Goal: Task Accomplishment & Management: Manage account settings

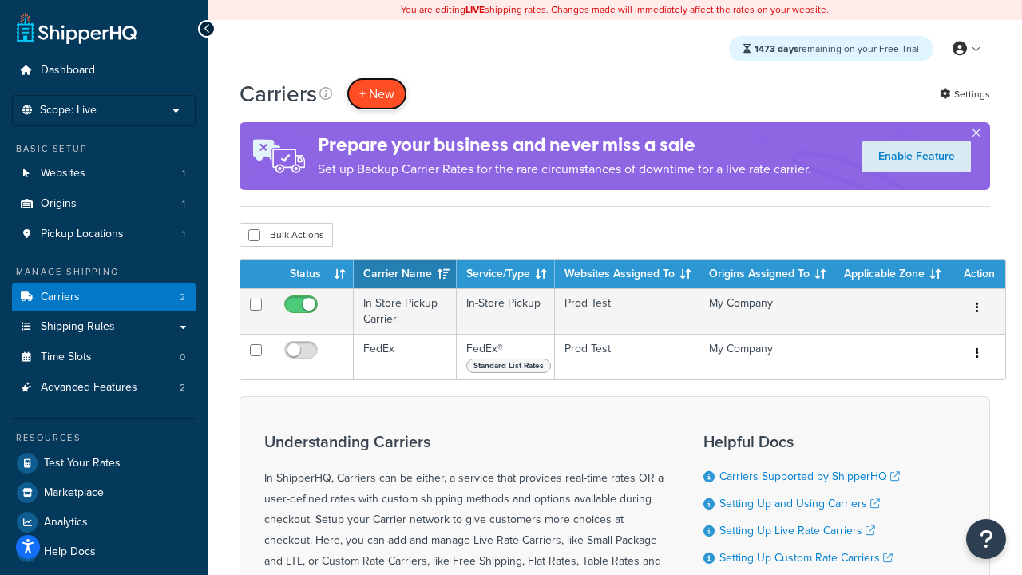
click at [377, 94] on button "+ New" at bounding box center [377, 93] width 61 height 33
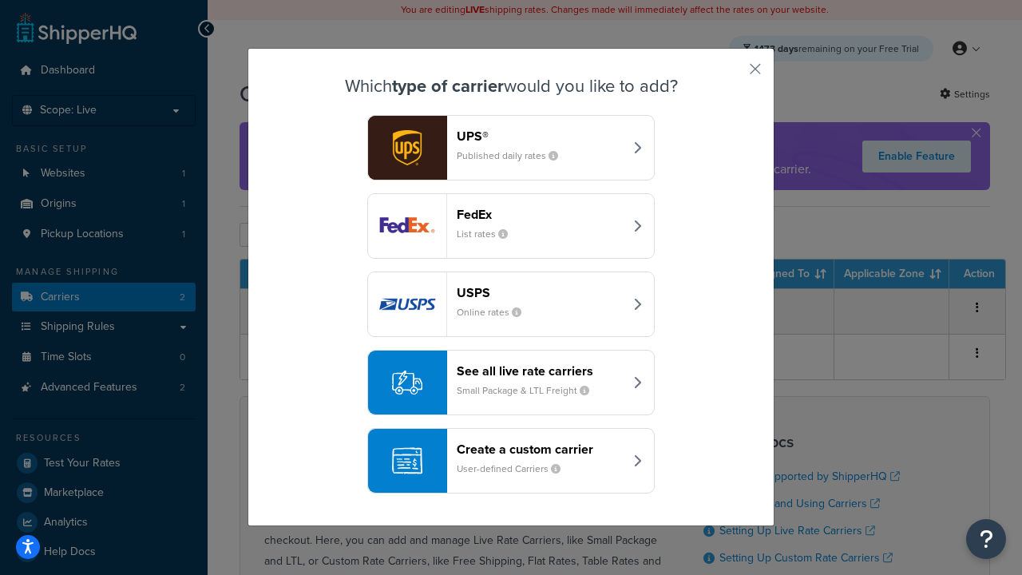
click at [511, 227] on small "List rates" at bounding box center [489, 234] width 64 height 14
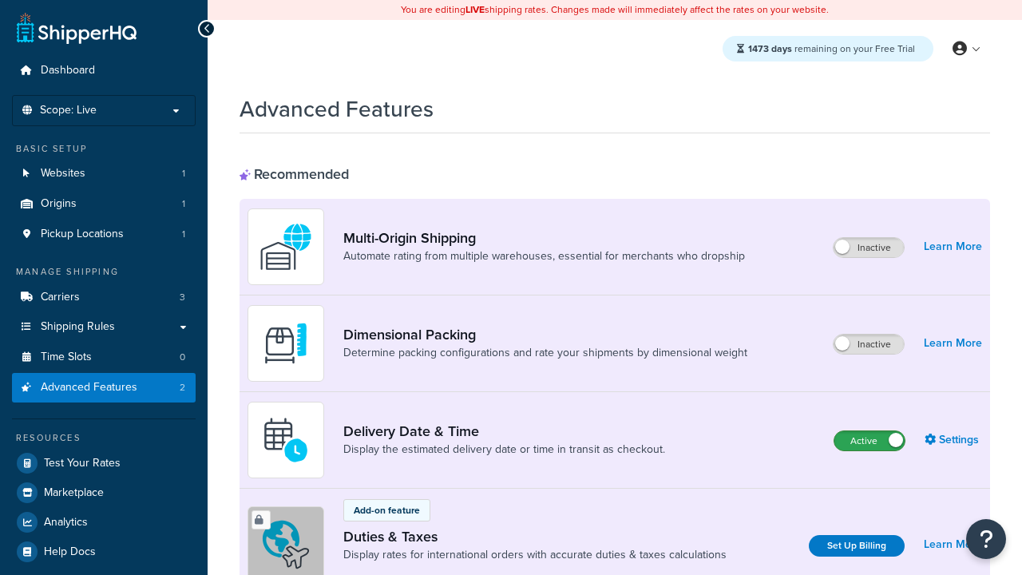
click at [870, 442] on label "Active" at bounding box center [870, 440] width 70 height 19
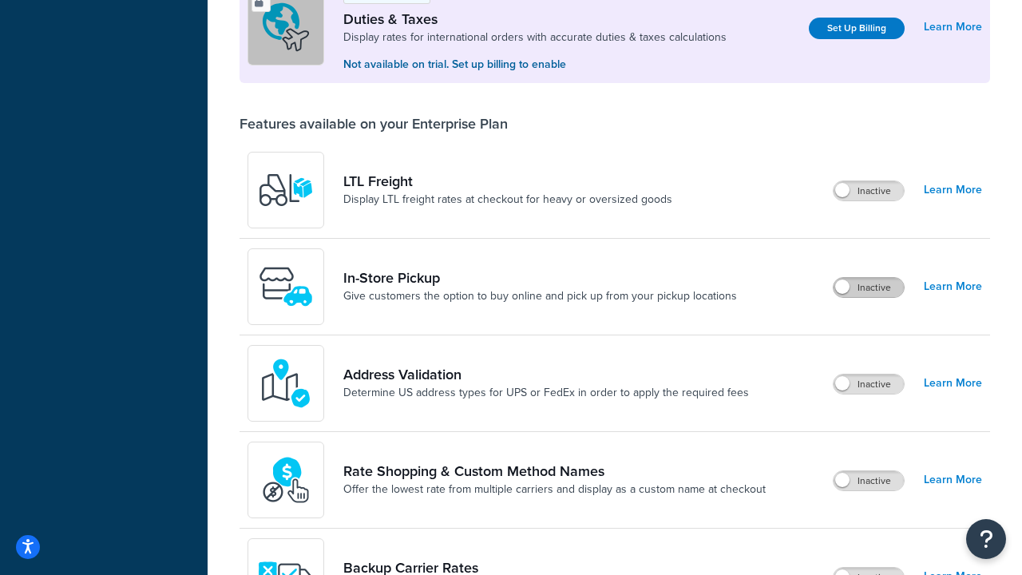
scroll to position [487, 0]
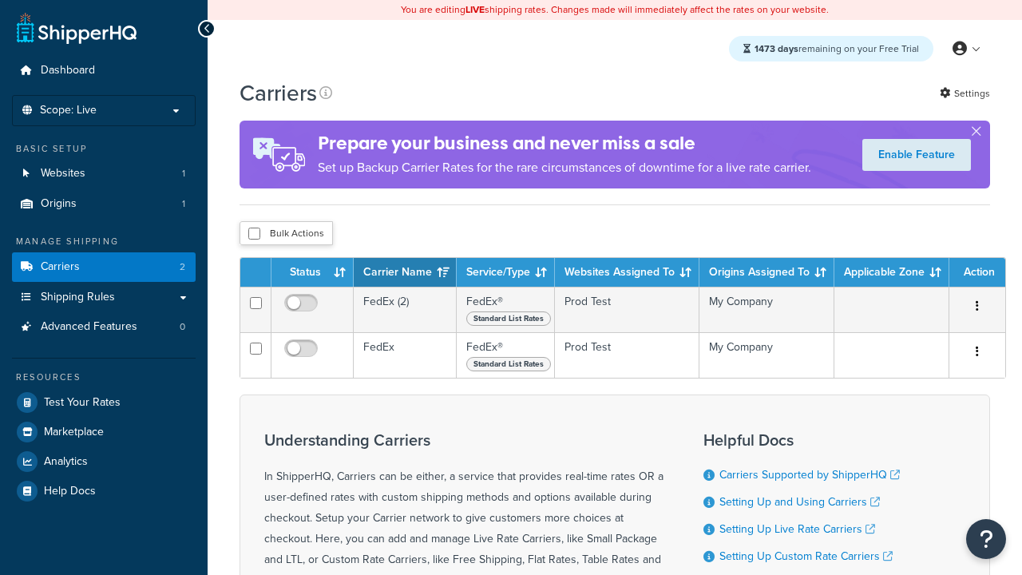
click at [254, 234] on input "checkbox" at bounding box center [254, 234] width 12 height 12
checkbox input "true"
click at [0, 0] on button "Delete" at bounding box center [0, 0] width 0 height 0
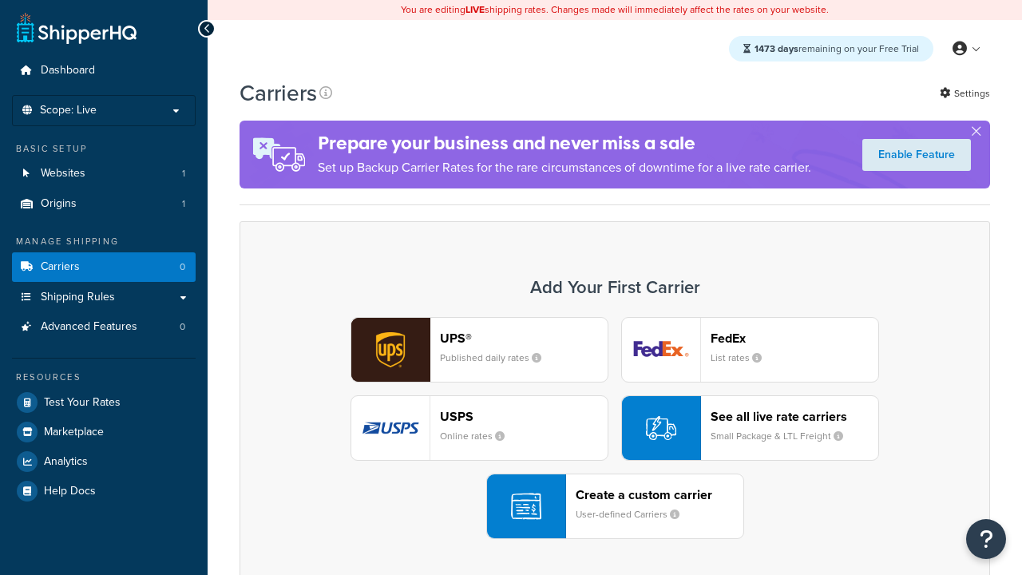
click at [615, 429] on div "UPS® Published daily rates FedEx List rates USPS Online rates See all live rate…" at bounding box center [614, 428] width 717 height 222
click at [795, 339] on header "FedEx" at bounding box center [795, 338] width 168 height 15
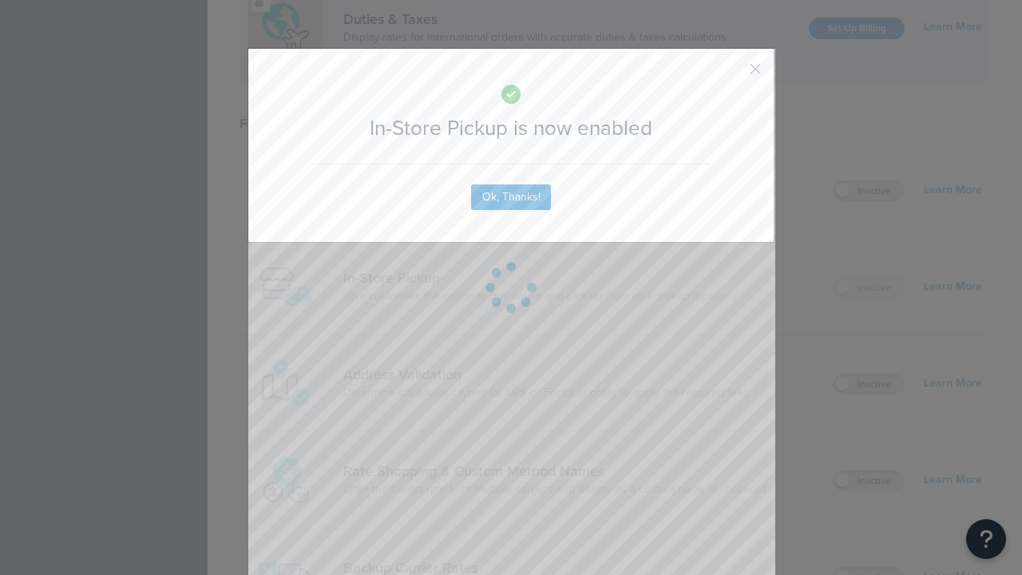
click at [732, 74] on button "button" at bounding box center [732, 75] width 4 height 4
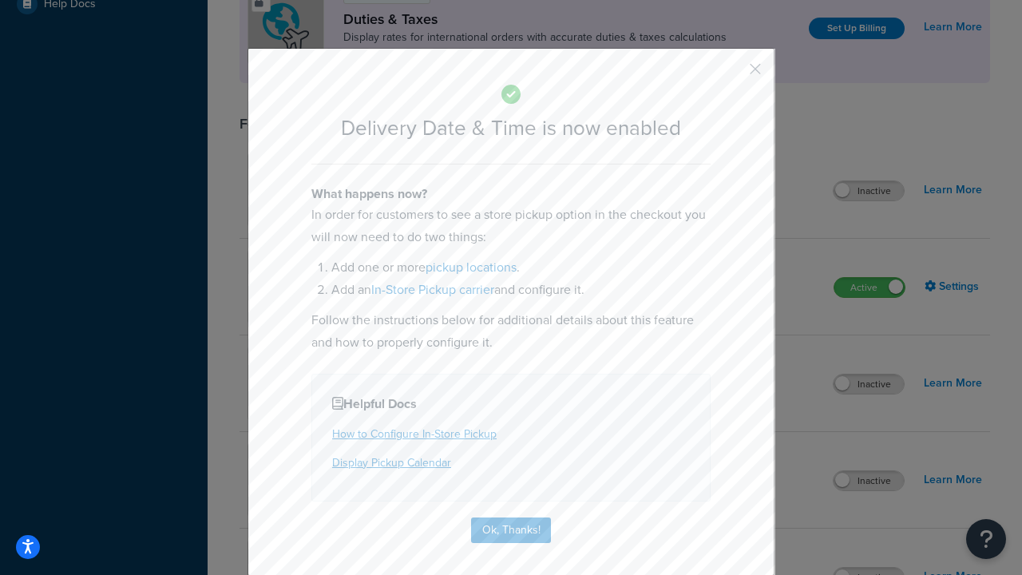
scroll to position [154, 0]
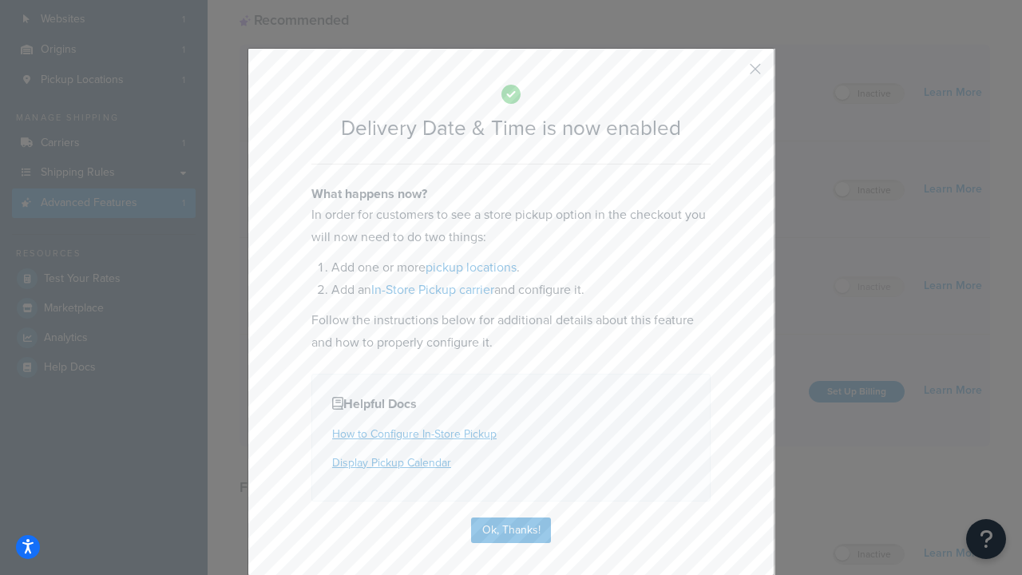
click at [732, 74] on button "button" at bounding box center [732, 75] width 4 height 4
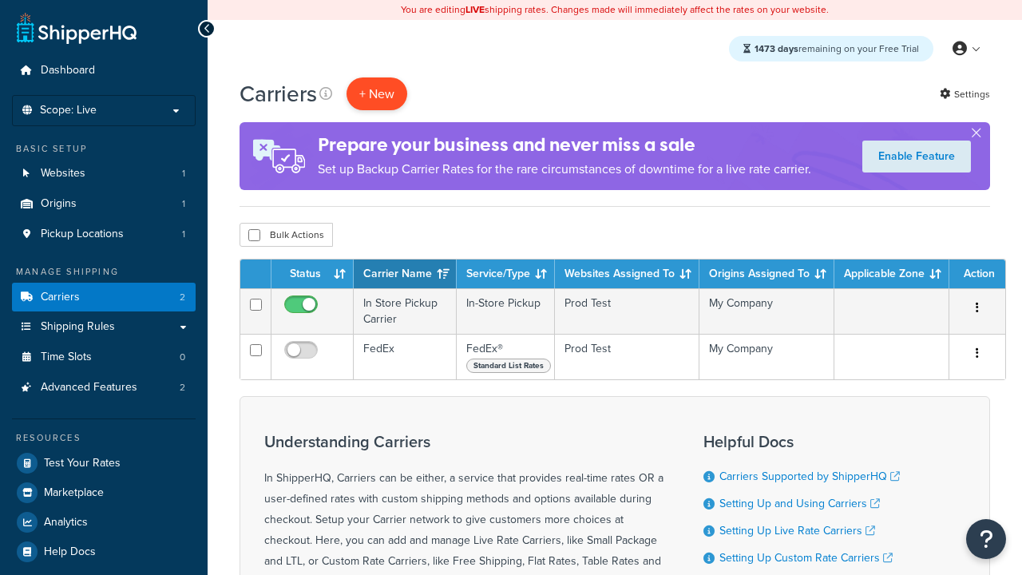
click at [377, 94] on button "+ New" at bounding box center [377, 93] width 61 height 33
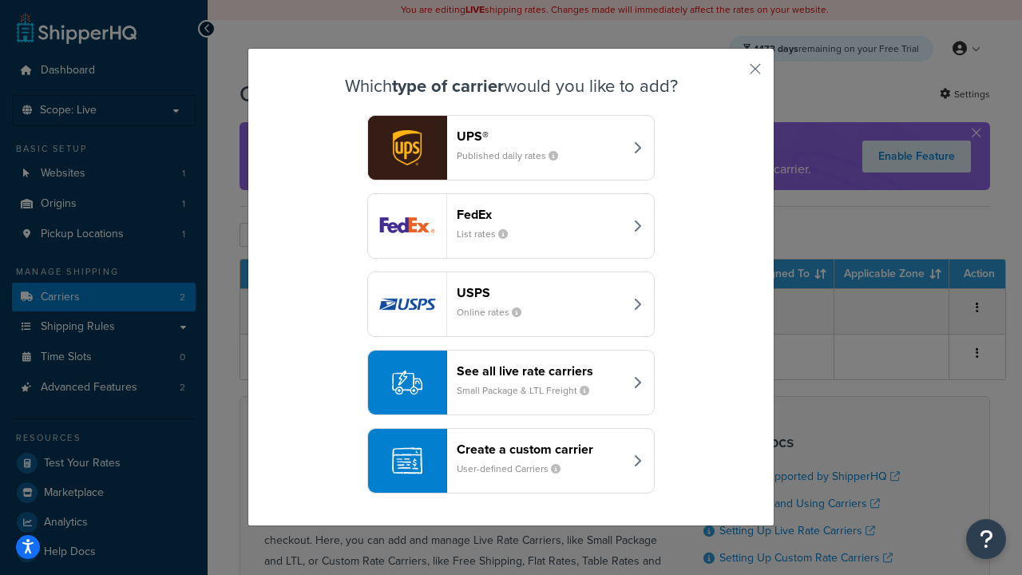
click at [511, 462] on small "User-defined Carriers" at bounding box center [515, 469] width 117 height 14
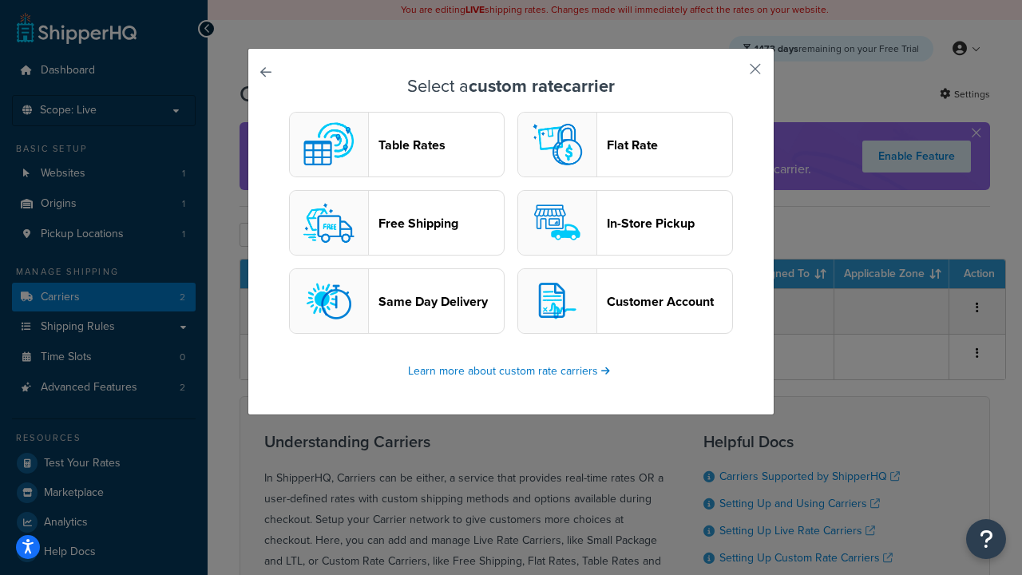
click at [625, 224] on header "In-Store Pickup" at bounding box center [669, 223] width 125 height 15
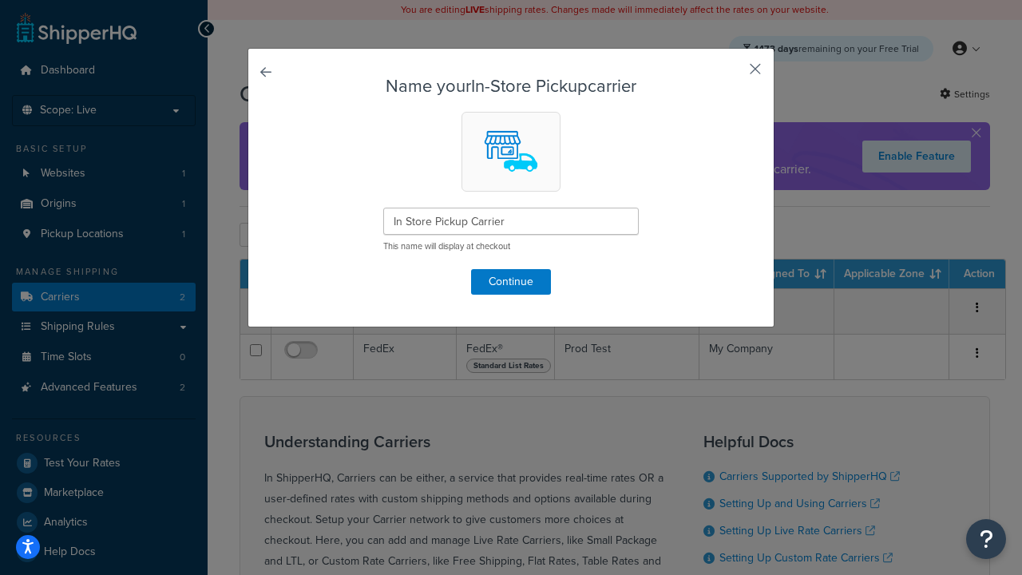
click at [732, 74] on button "button" at bounding box center [732, 75] width 4 height 4
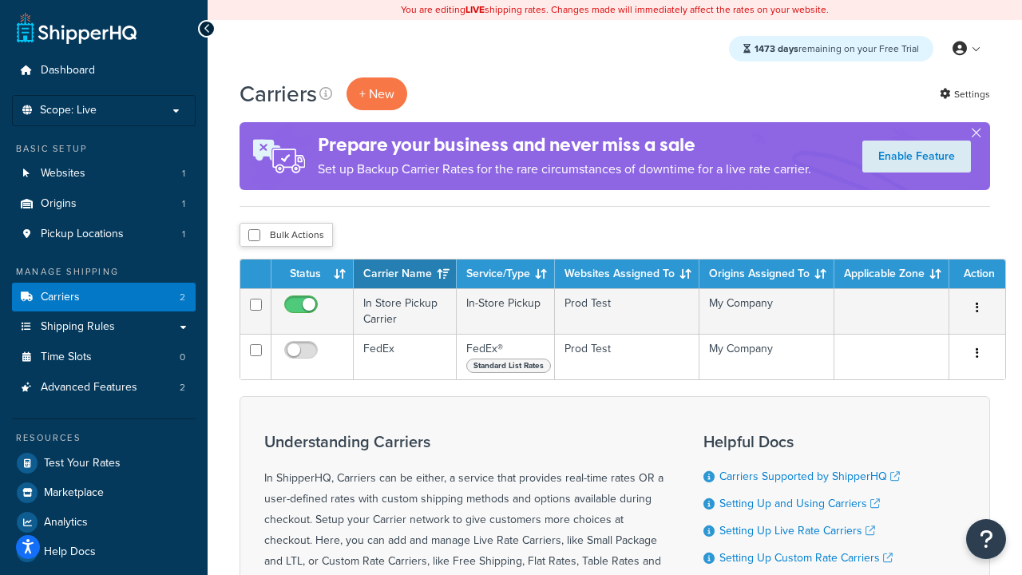
click at [254, 236] on input "checkbox" at bounding box center [254, 235] width 12 height 12
checkbox input "true"
click at [0, 0] on button "Delete" at bounding box center [0, 0] width 0 height 0
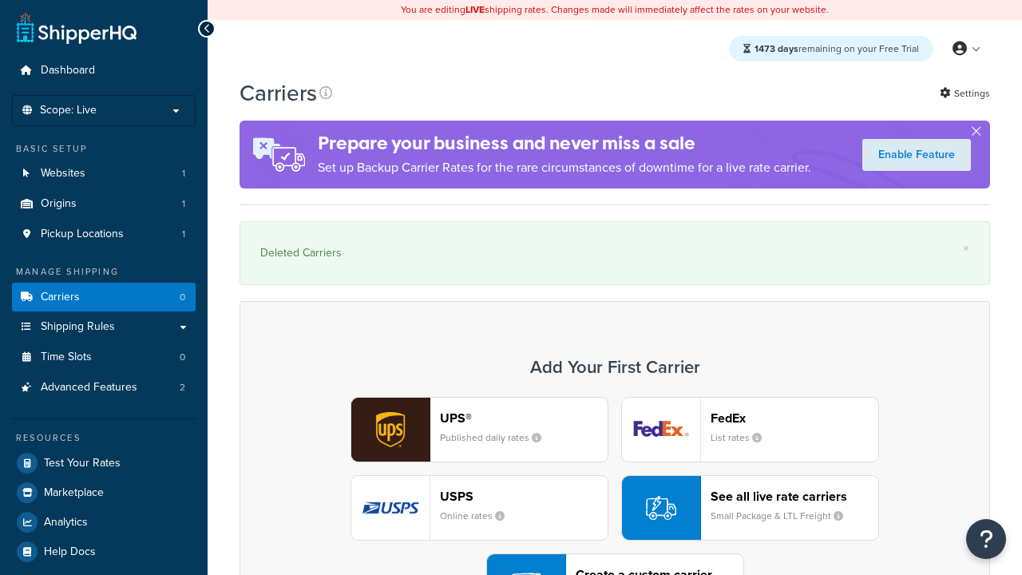
click at [615, 464] on div "UPS® Published daily rates FedEx List rates USPS Online rates See all live rate…" at bounding box center [614, 508] width 717 height 222
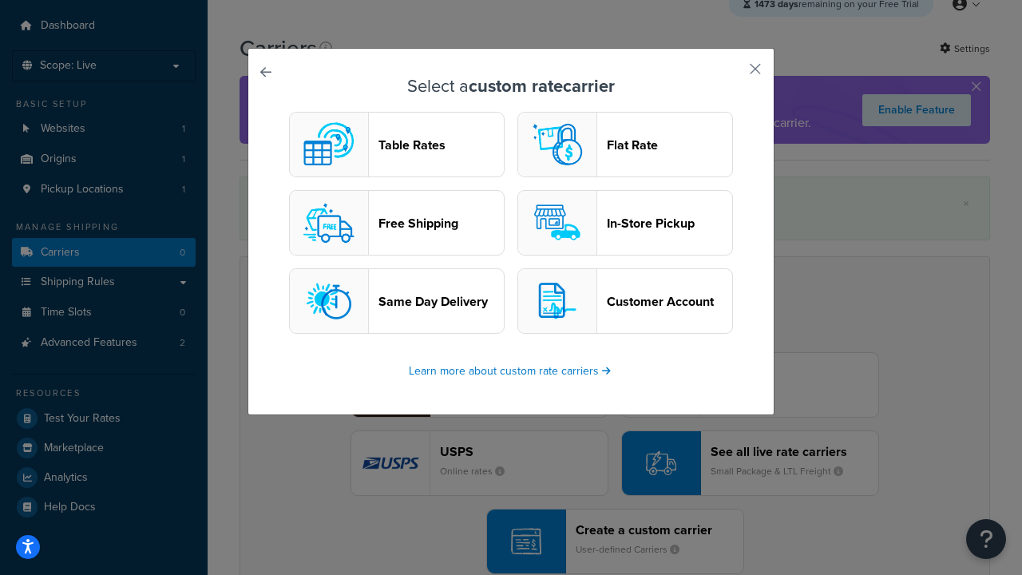
click at [625, 224] on header "In-Store Pickup" at bounding box center [669, 223] width 125 height 15
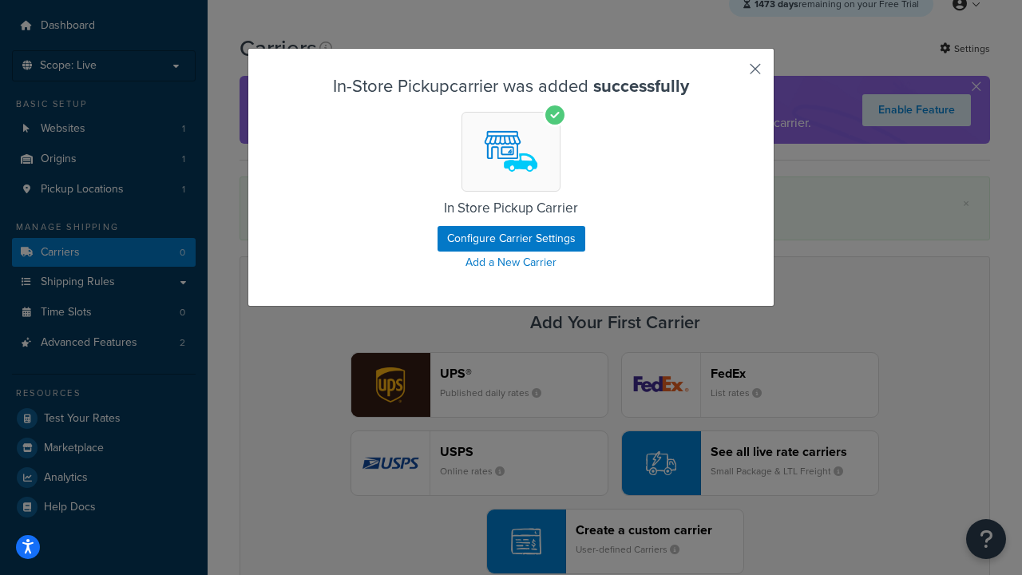
click at [732, 74] on button "button" at bounding box center [732, 75] width 4 height 4
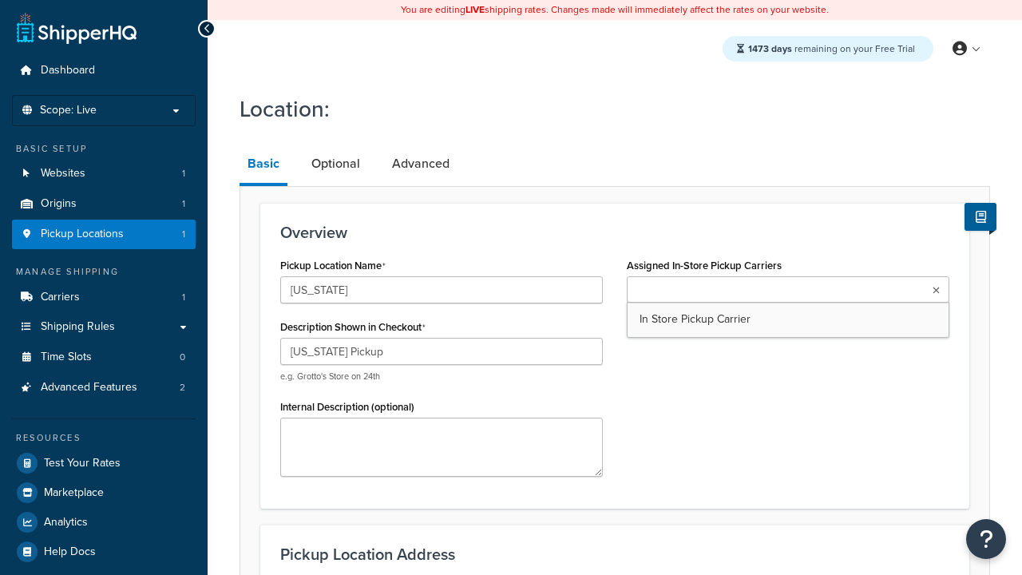
scroll to position [573, 0]
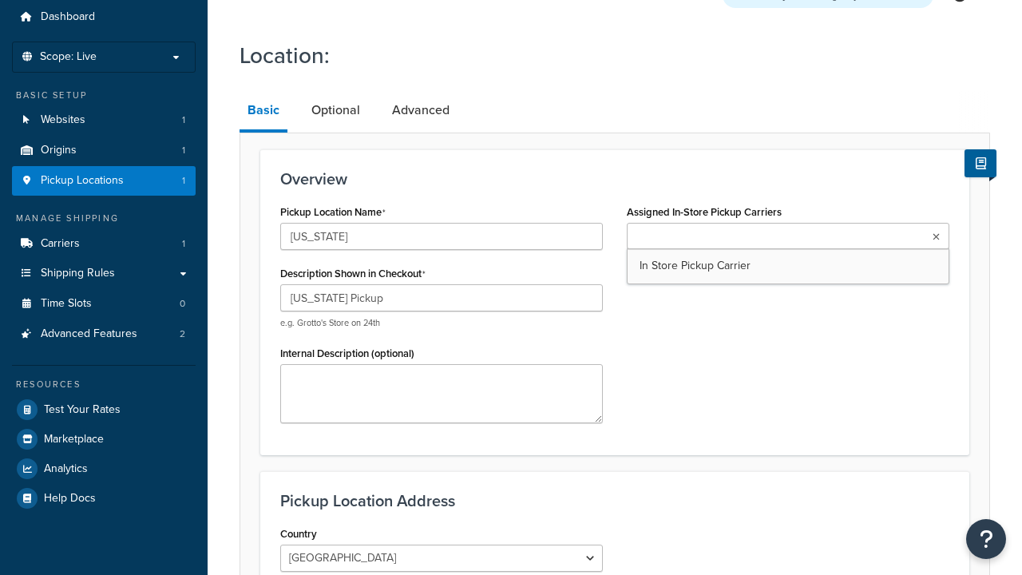
type input "[STREET_ADDRESS][PERSON_NAME]"
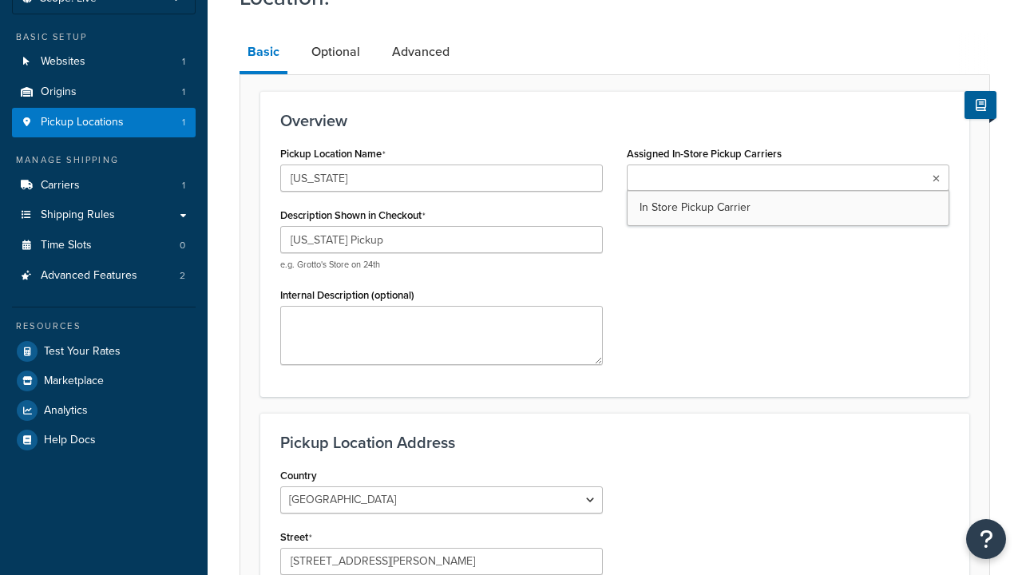
type input "Suite B"
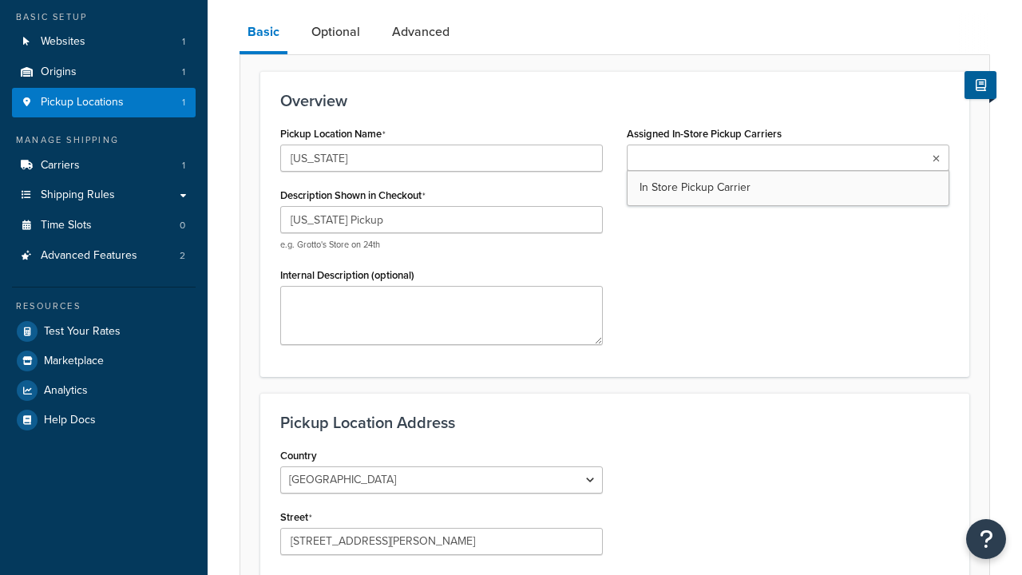
type input "Irvine"
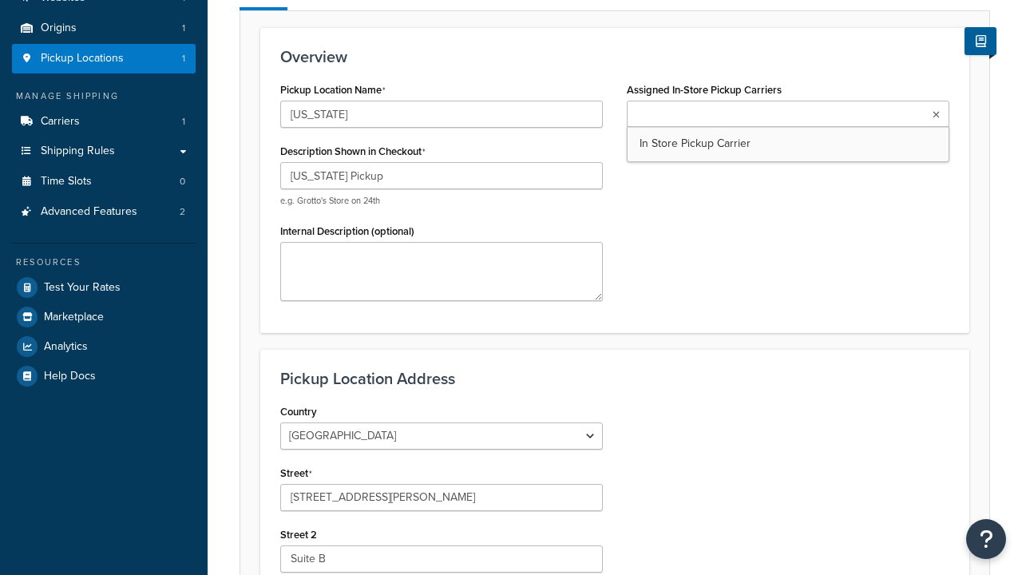
select select "5"
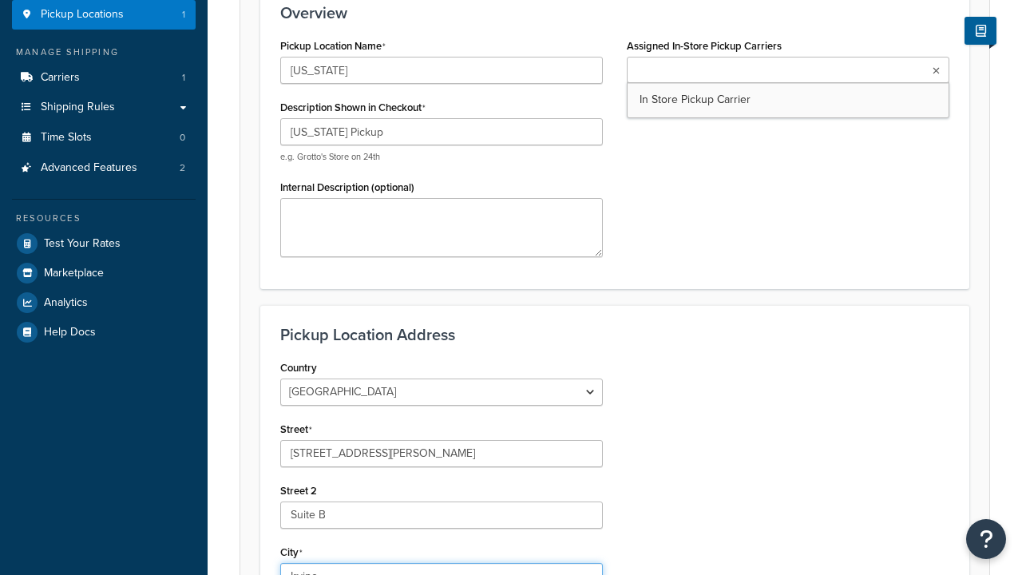
type input "Irvine"
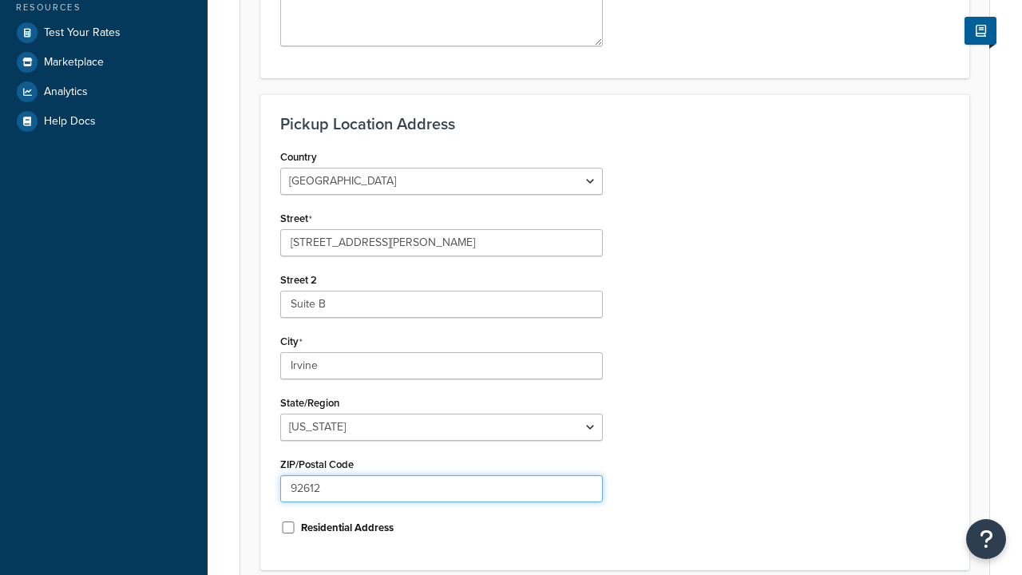
type input "92612"
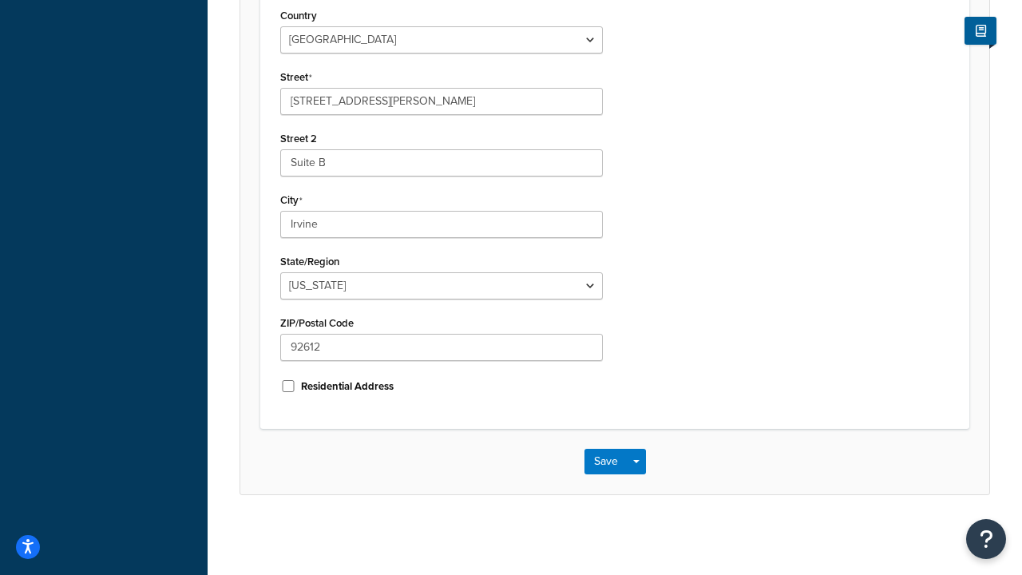
scroll to position [0, 0]
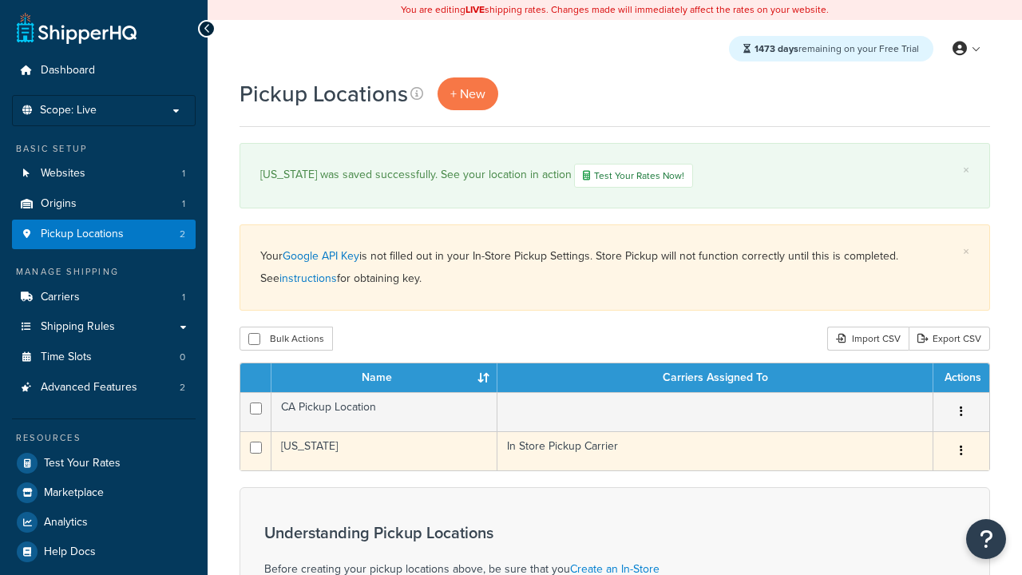
click at [384, 451] on td "[US_STATE]" at bounding box center [385, 450] width 226 height 39
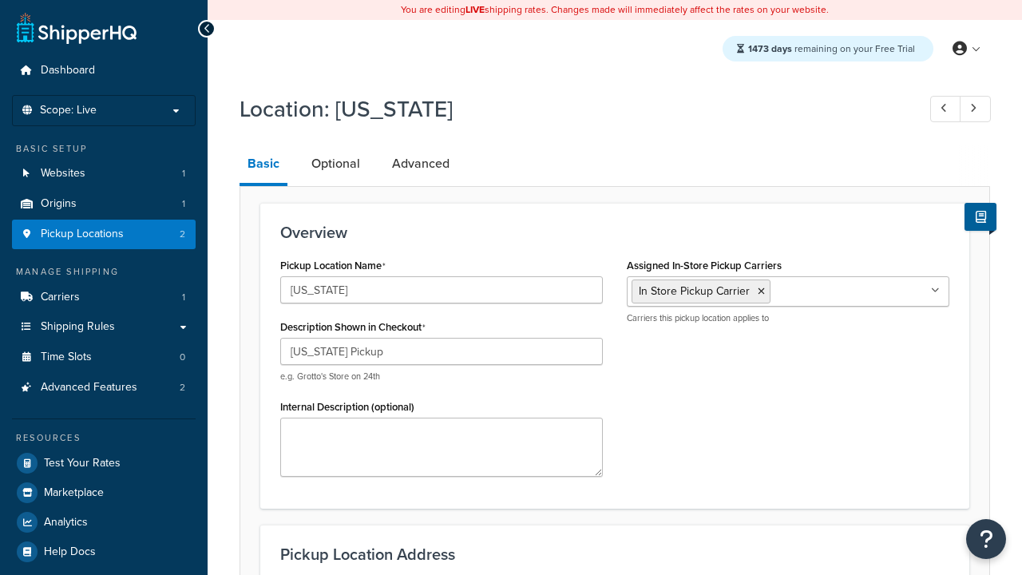
select select "5"
click at [419, 165] on link "Advanced" at bounding box center [420, 164] width 73 height 38
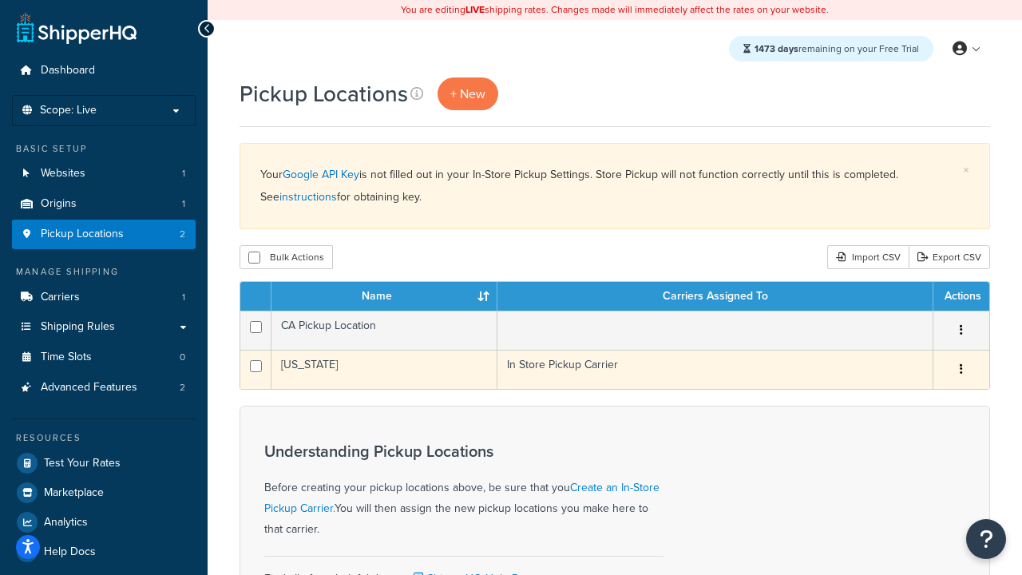
click at [961, 371] on icon "button" at bounding box center [961, 368] width 3 height 11
click at [0, 0] on link "Edit" at bounding box center [0, 0] width 0 height 0
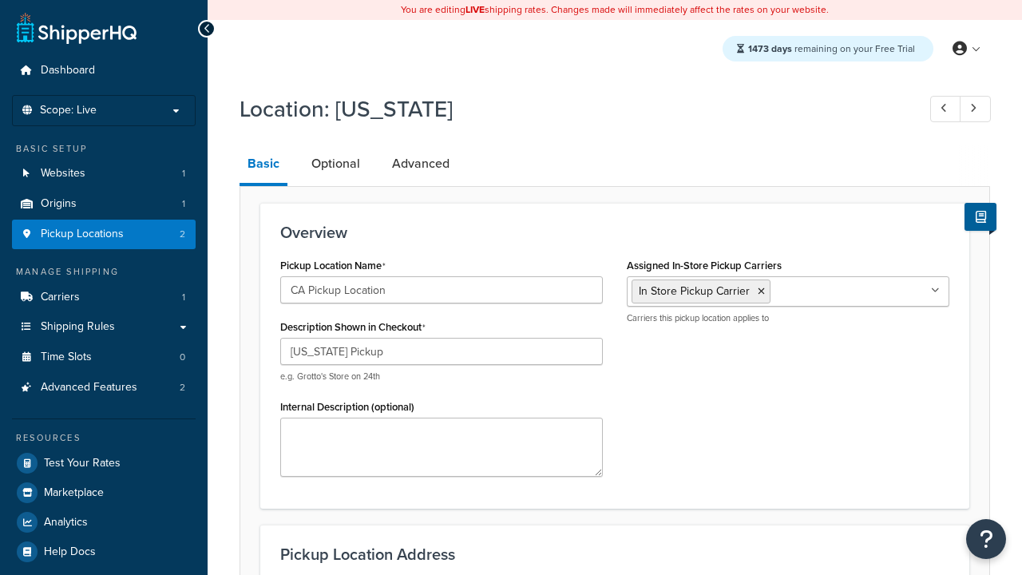
select select "5"
type input "CA Pickup Location"
